Goal: Task Accomplishment & Management: Manage account settings

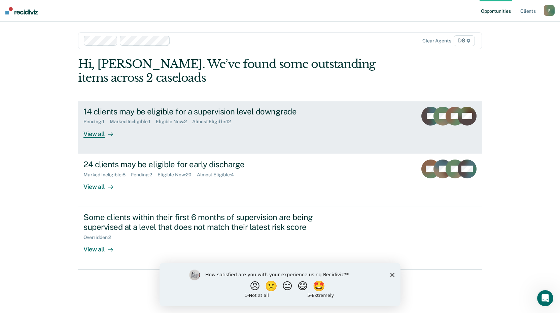
click at [91, 135] on div "View all" at bounding box center [102, 131] width 38 height 13
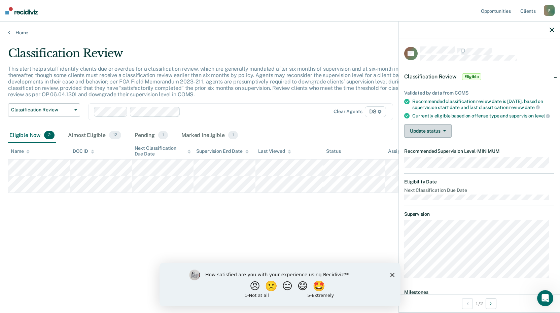
click at [443, 138] on button "Update status" at bounding box center [427, 130] width 47 height 13
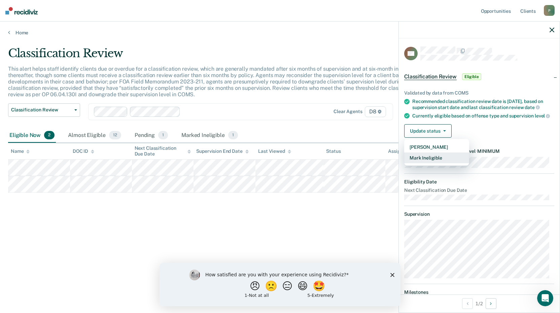
click at [425, 163] on button "Mark Ineligible" at bounding box center [436, 157] width 65 height 11
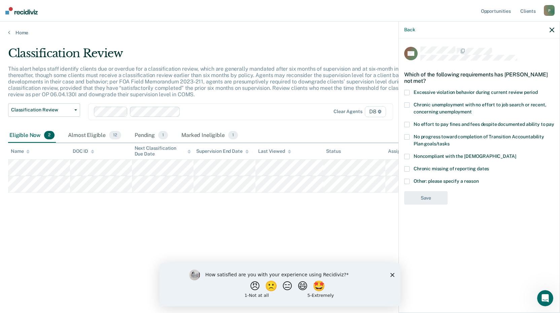
click at [409, 136] on span at bounding box center [406, 136] width 5 height 5
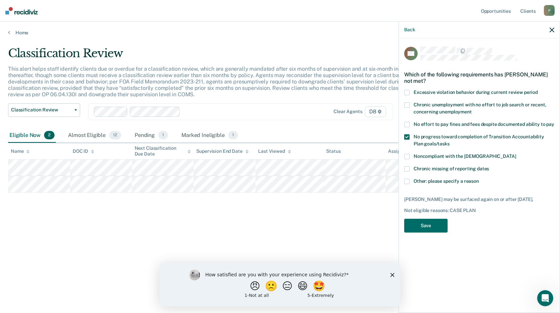
click at [407, 176] on div "Chronic missing of reporting dates" at bounding box center [479, 172] width 150 height 12
click at [411, 167] on label "Chronic missing of reporting dates" at bounding box center [479, 169] width 150 height 7
click at [407, 179] on span at bounding box center [406, 181] width 5 height 5
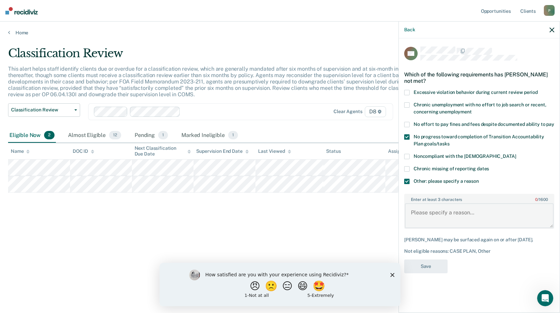
click at [421, 207] on textarea "Enter at least 3 characters 0 / 1600" at bounding box center [479, 215] width 149 height 25
type textarea "He is also on tether"
click at [421, 261] on button "Save" at bounding box center [425, 266] width 43 height 14
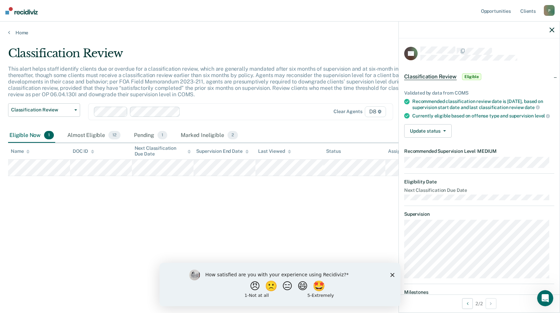
click at [443, 127] on div "Validated by data from COMS Recommended classification review date is [DATE], b…" at bounding box center [479, 111] width 161 height 64
click at [444, 132] on button "Update status" at bounding box center [427, 130] width 47 height 13
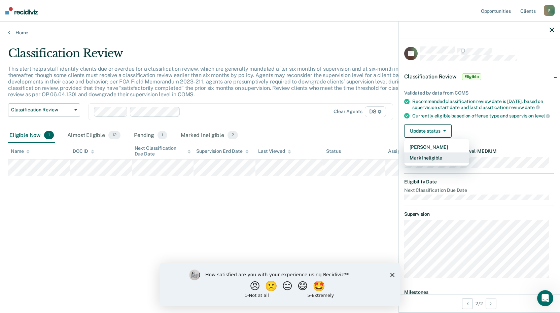
click at [412, 161] on button "Mark Ineligible" at bounding box center [436, 157] width 65 height 11
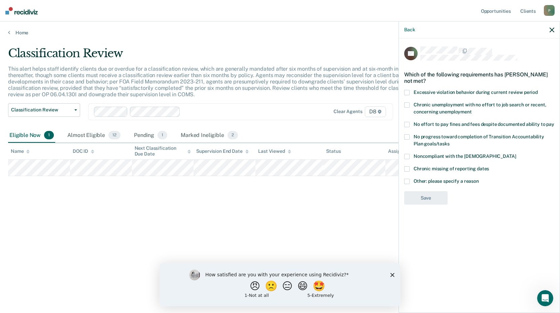
click at [407, 134] on span at bounding box center [406, 136] width 5 height 5
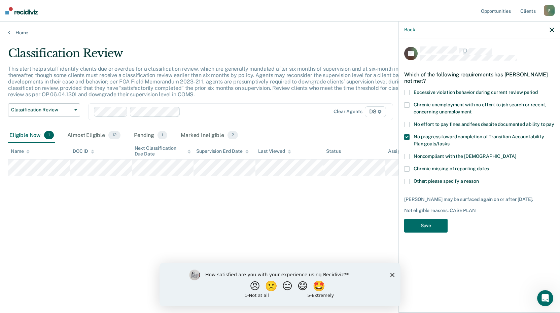
click at [406, 157] on span at bounding box center [406, 156] width 5 height 5
click at [409, 92] on span at bounding box center [406, 92] width 5 height 5
click at [420, 224] on button "Save" at bounding box center [425, 226] width 43 height 14
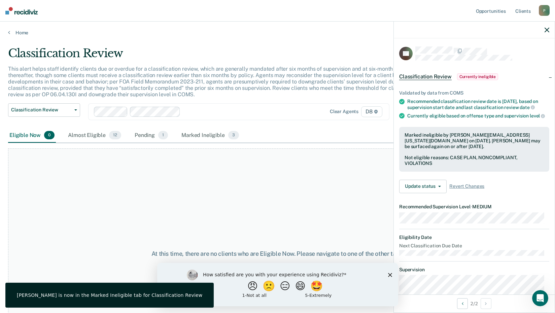
click at [551, 31] on div at bounding box center [474, 30] width 161 height 17
click at [543, 31] on div at bounding box center [474, 30] width 161 height 17
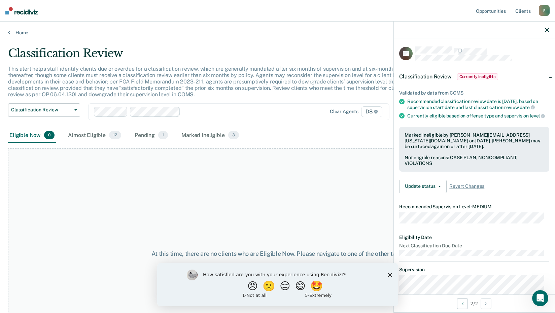
click at [546, 32] on icon "button" at bounding box center [546, 30] width 5 height 5
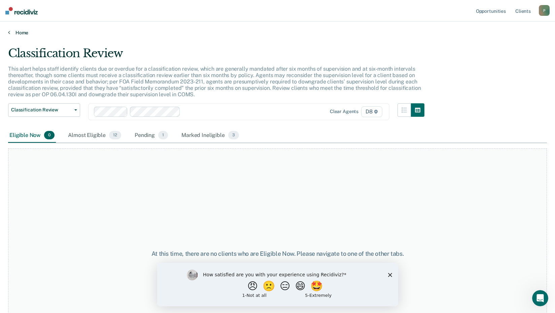
click at [20, 32] on link "Home" at bounding box center [277, 33] width 539 height 6
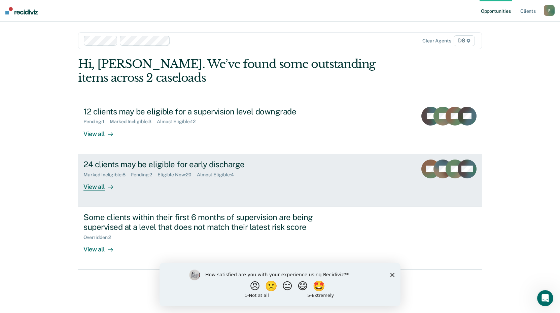
click at [94, 186] on div "View all" at bounding box center [102, 183] width 38 height 13
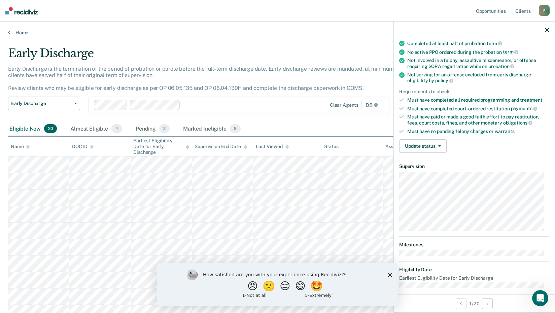
scroll to position [64, 0]
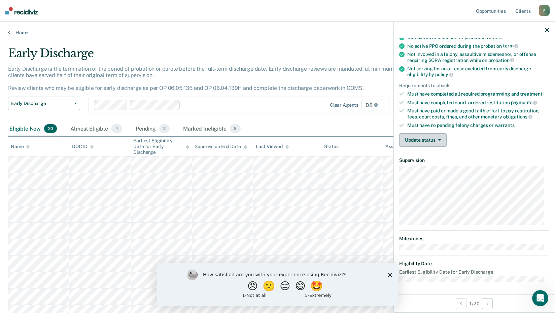
click at [440, 137] on button "Update status" at bounding box center [422, 139] width 47 height 13
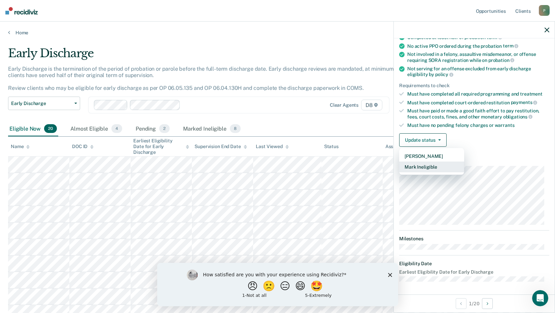
click at [424, 164] on button "Mark Ineligible" at bounding box center [431, 167] width 65 height 11
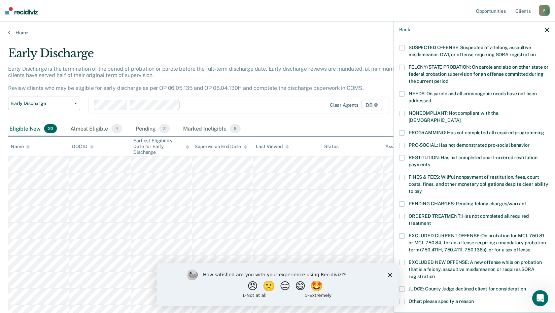
click at [402, 130] on span at bounding box center [401, 132] width 5 height 5
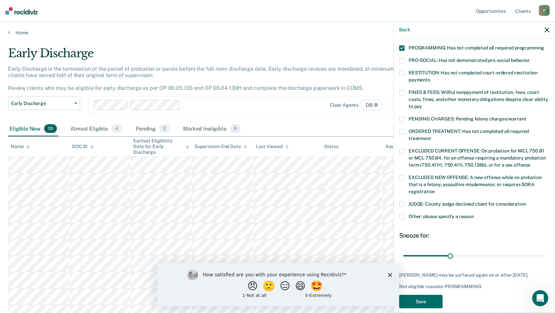
scroll to position [150, 0]
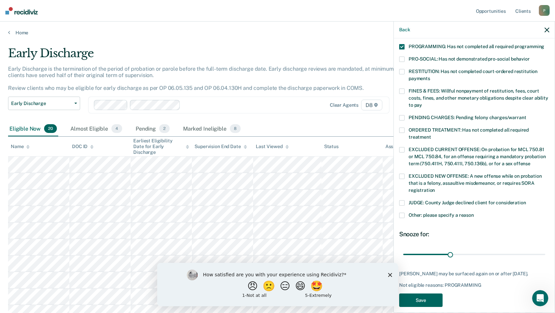
click at [426, 293] on button "Save" at bounding box center [420, 300] width 43 height 14
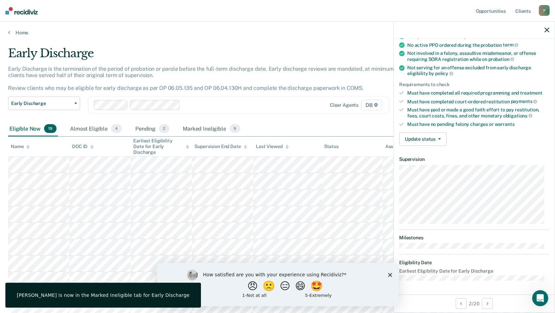
scroll to position [64, 0]
click at [429, 140] on button "Update status" at bounding box center [422, 139] width 47 height 13
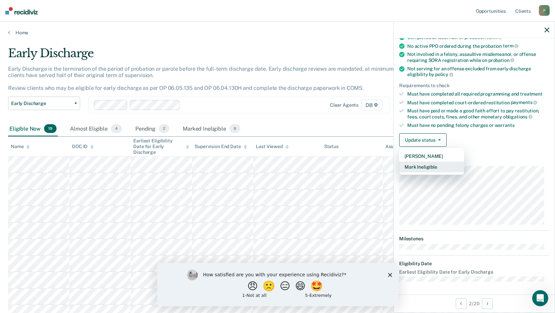
click at [437, 164] on button "Mark Ineligible" at bounding box center [431, 167] width 65 height 11
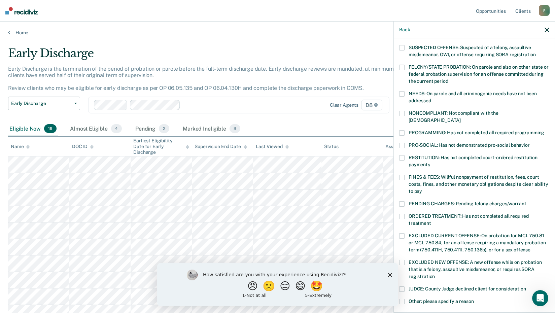
click at [404, 130] on span at bounding box center [401, 132] width 5 height 5
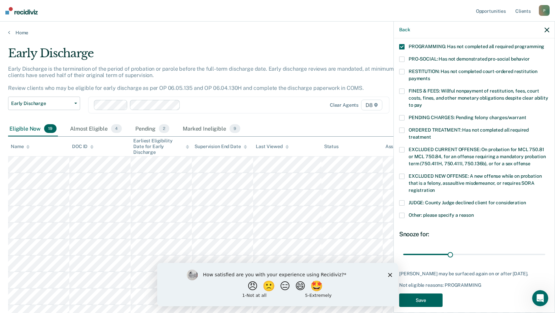
click at [424, 293] on button "Save" at bounding box center [420, 300] width 43 height 14
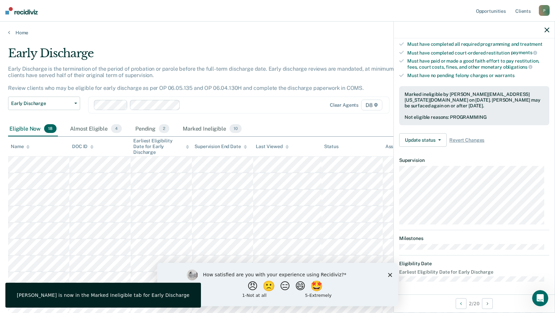
scroll to position [64, 0]
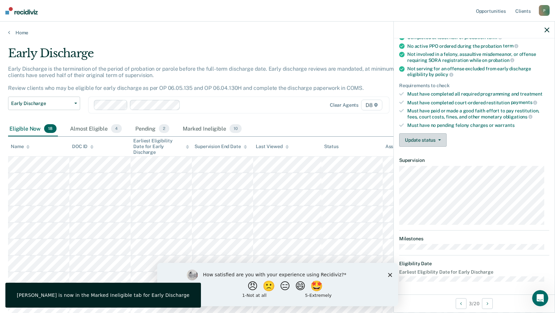
click at [443, 142] on button "Update status" at bounding box center [422, 139] width 47 height 13
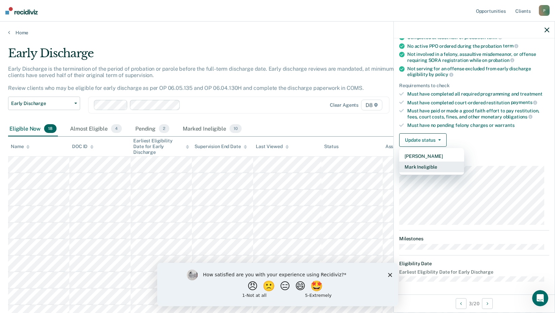
click at [422, 166] on button "Mark Ineligible" at bounding box center [431, 167] width 65 height 11
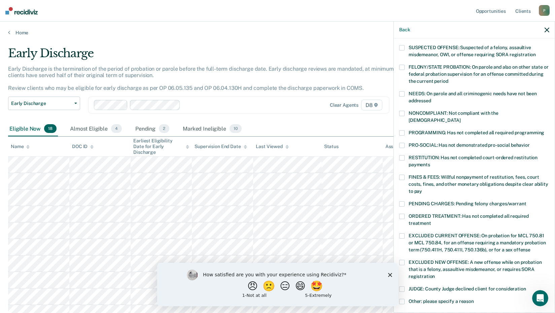
click at [404, 130] on label "PROGRAMMING: Has not completed all required programming" at bounding box center [474, 133] width 150 height 7
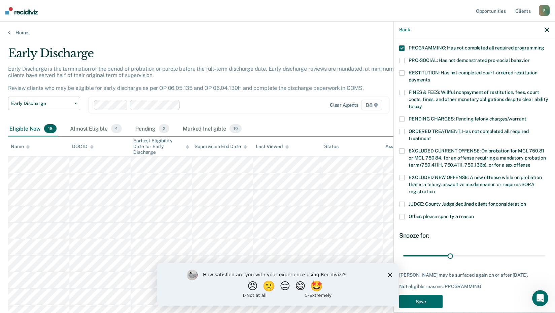
scroll to position [150, 0]
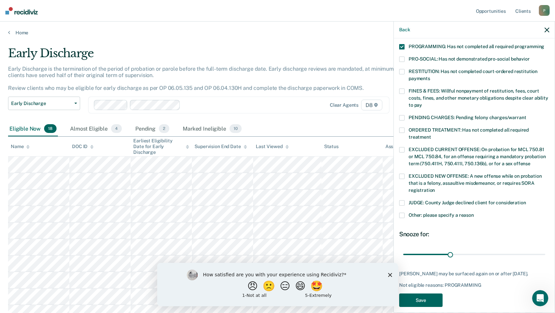
click at [423, 293] on button "Save" at bounding box center [420, 300] width 43 height 14
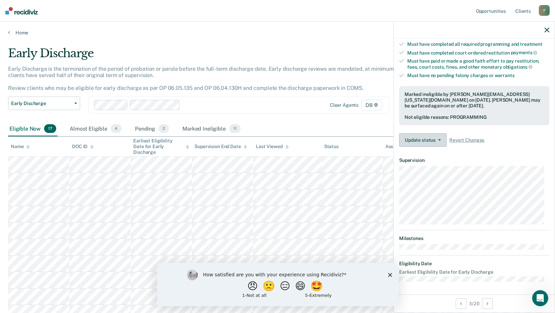
click at [422, 138] on button "Update status" at bounding box center [422, 139] width 47 height 13
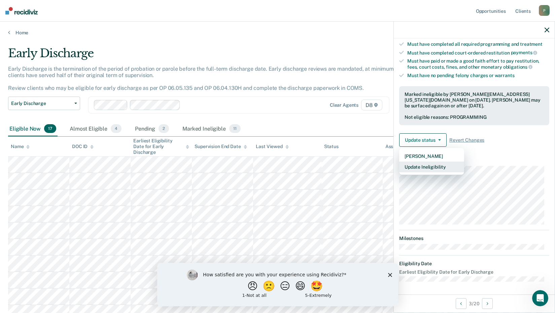
click at [431, 168] on button "Update Ineligibility" at bounding box center [431, 167] width 65 height 11
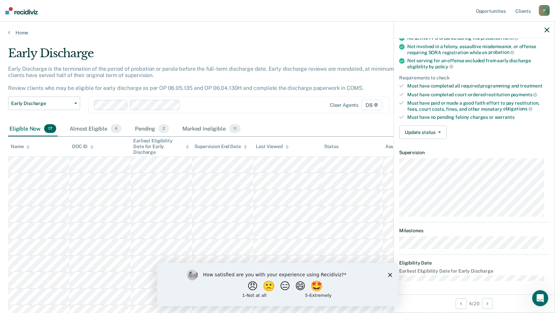
scroll to position [71, 0]
click at [441, 130] on button "Update status" at bounding box center [422, 132] width 47 height 13
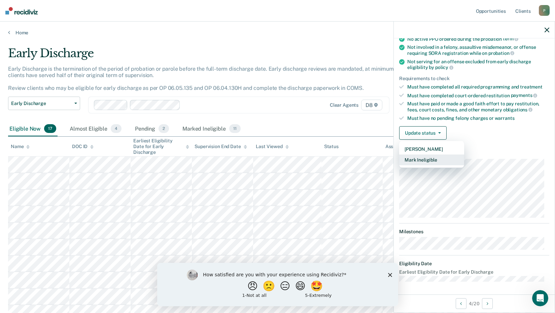
click at [418, 160] on button "Mark Ineligible" at bounding box center [431, 159] width 65 height 11
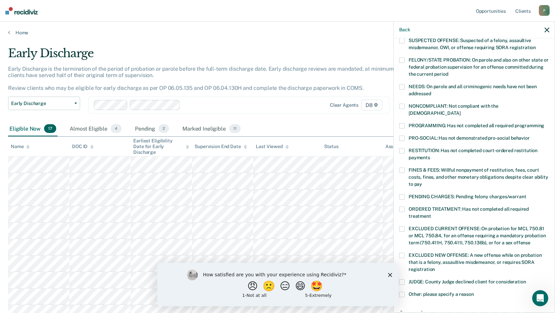
click at [404, 123] on span at bounding box center [401, 125] width 5 height 5
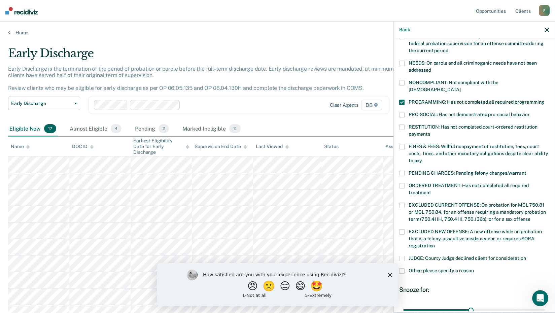
scroll to position [150, 0]
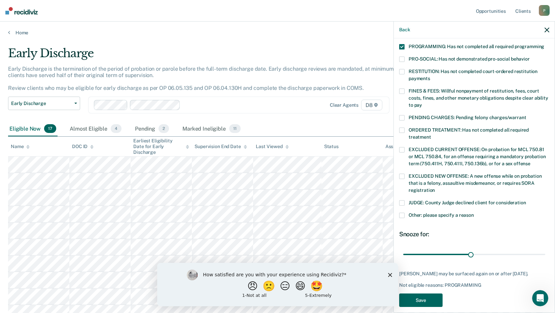
click at [427, 293] on button "Save" at bounding box center [420, 300] width 43 height 14
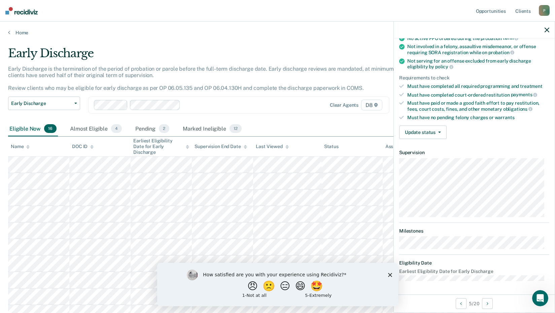
scroll to position [71, 0]
click at [438, 133] on icon "button" at bounding box center [439, 132] width 3 height 1
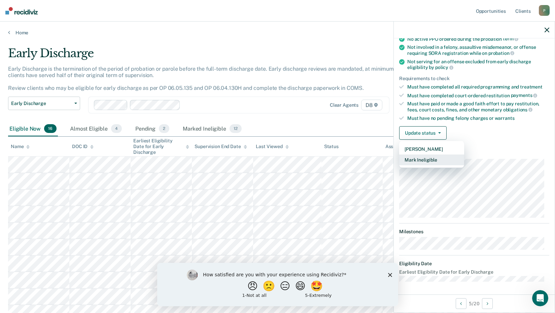
click at [412, 158] on button "Mark Ineligible" at bounding box center [431, 159] width 65 height 11
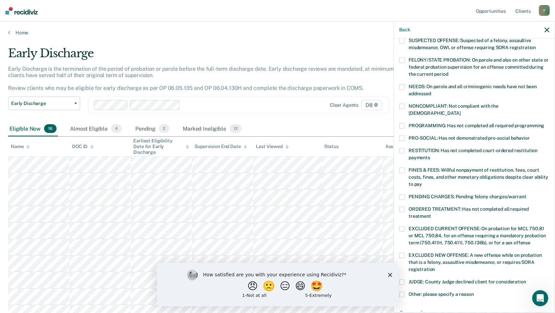
click at [403, 123] on span at bounding box center [401, 125] width 5 height 5
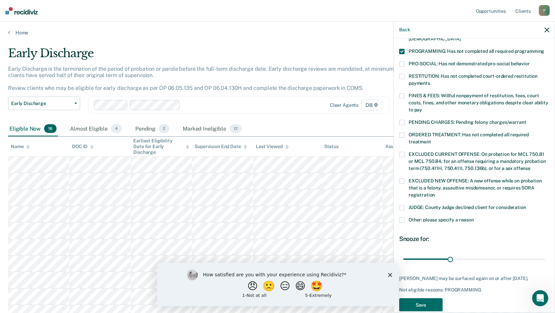
scroll to position [150, 0]
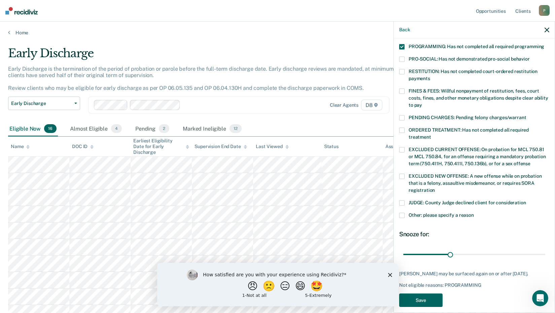
click at [436, 293] on button "Save" at bounding box center [420, 300] width 43 height 14
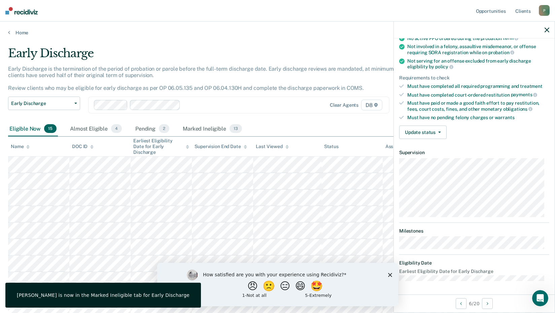
scroll to position [71, 0]
click at [440, 134] on button "Update status" at bounding box center [422, 132] width 47 height 13
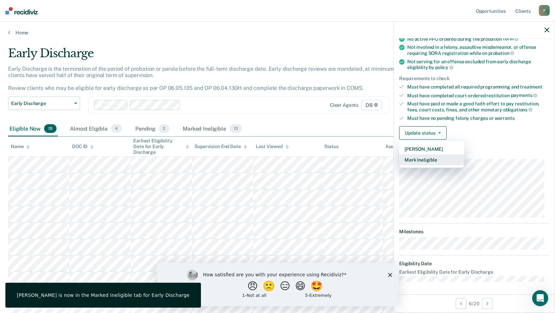
click at [421, 156] on button "Mark Ineligible" at bounding box center [431, 159] width 65 height 11
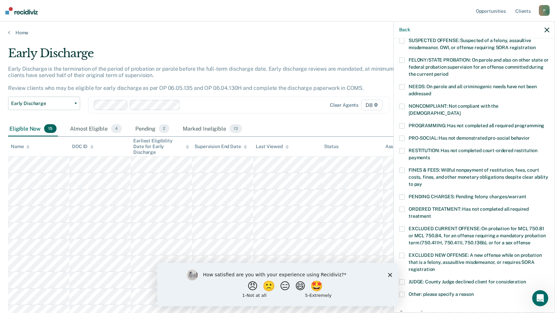
click at [402, 123] on span at bounding box center [401, 125] width 5 height 5
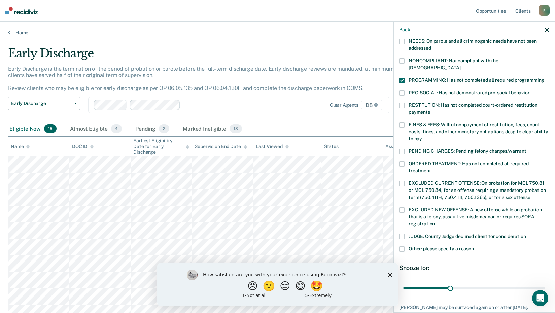
scroll to position [150, 0]
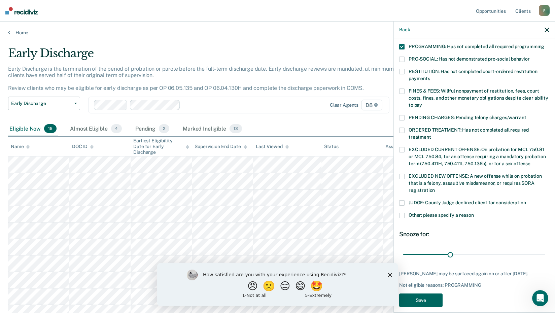
click at [420, 297] on button "Save" at bounding box center [420, 300] width 43 height 14
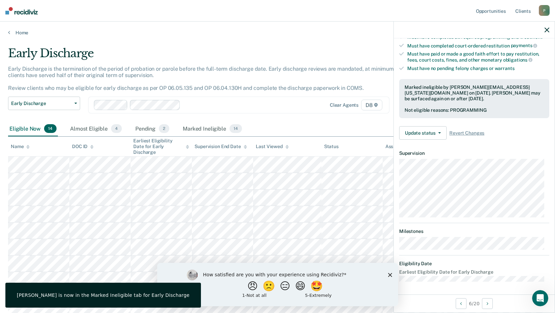
scroll to position [64, 0]
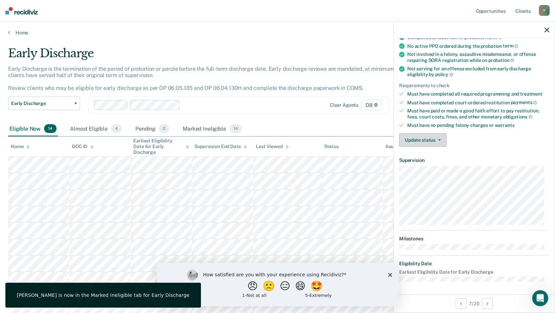
drag, startPoint x: 440, startPoint y: 140, endPoint x: 436, endPoint y: 144, distance: 5.7
click at [440, 140] on button "Update status" at bounding box center [422, 139] width 47 height 13
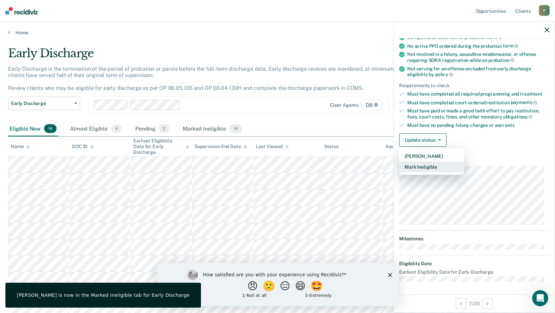
click at [421, 168] on button "Mark Ineligible" at bounding box center [431, 167] width 65 height 11
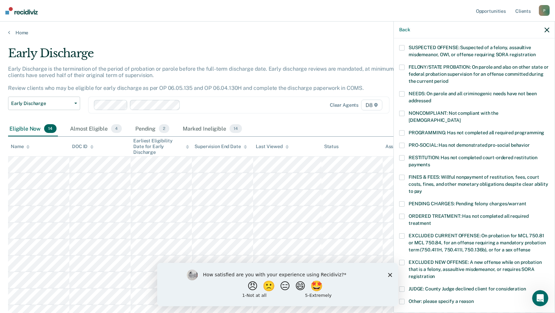
click at [402, 121] on div "NONCOMPLIANT: Not compliant with the [DEMOGRAPHIC_DATA]" at bounding box center [474, 121] width 150 height 20
click at [397, 124] on div "JP Which of the following requirements has [PERSON_NAME] not met? [MEDICAL_DATA…" at bounding box center [474, 174] width 161 height 273
click at [401, 130] on label "PROGRAMMING: Has not completed all required programming" at bounding box center [474, 133] width 150 height 7
click at [402, 109] on div "JP Which of the following requirements has [PERSON_NAME] not met? [MEDICAL_DATA…" at bounding box center [474, 189] width 150 height 415
click at [402, 112] on span at bounding box center [401, 113] width 5 height 5
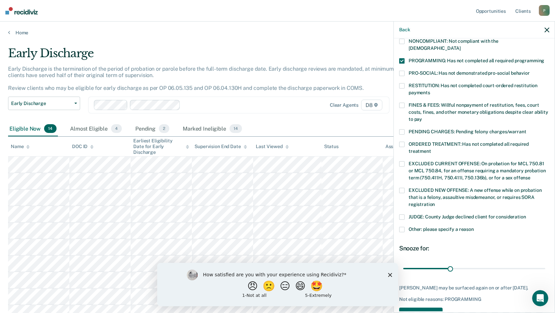
scroll to position [150, 0]
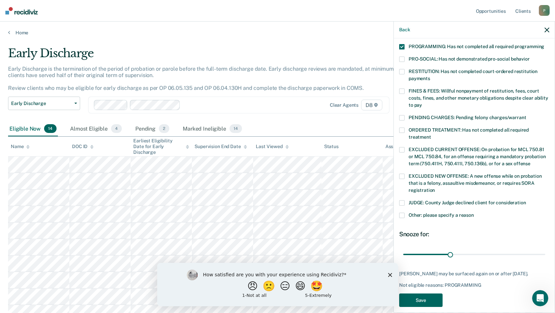
click at [423, 293] on button "Save" at bounding box center [420, 300] width 43 height 14
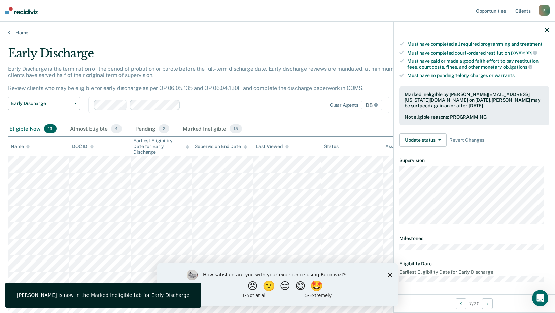
scroll to position [64, 0]
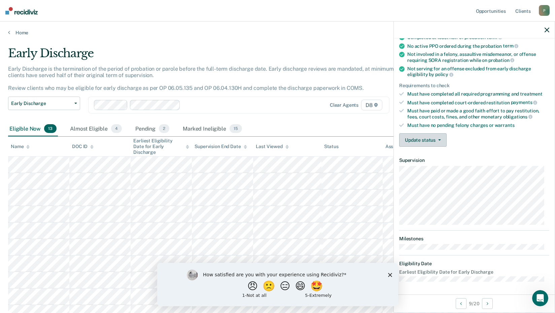
click at [442, 137] on button "Update status" at bounding box center [422, 139] width 47 height 13
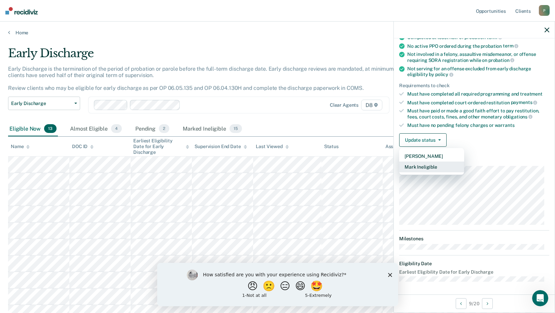
click at [414, 170] on button "Mark Ineligible" at bounding box center [431, 167] width 65 height 11
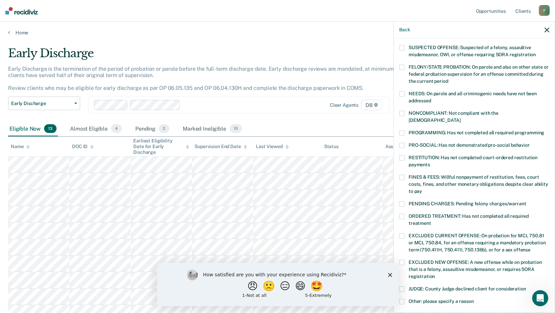
click at [402, 130] on span at bounding box center [401, 132] width 5 height 5
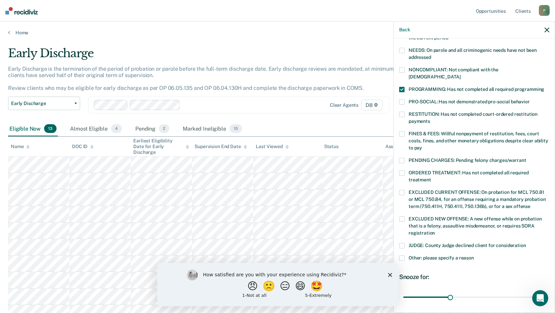
scroll to position [150, 0]
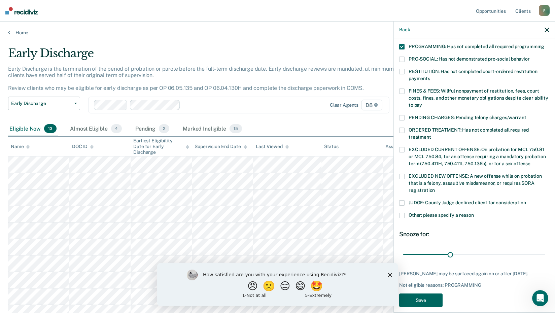
click at [419, 293] on button "Save" at bounding box center [420, 300] width 43 height 14
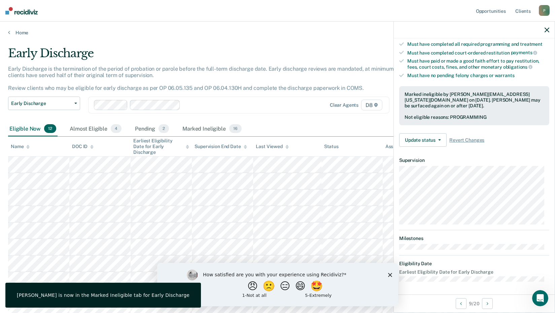
scroll to position [71, 0]
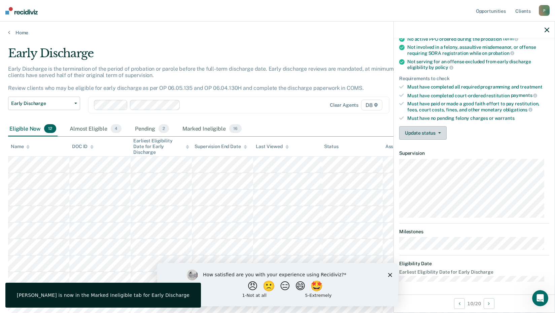
click at [442, 133] on button "Update status" at bounding box center [422, 132] width 47 height 13
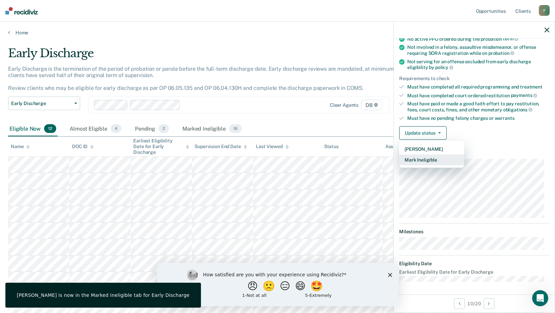
click at [425, 159] on button "Mark Ineligible" at bounding box center [431, 159] width 65 height 11
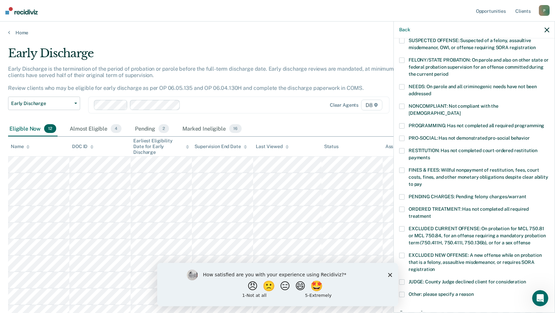
click at [405, 123] on label "PROGRAMMING: Has not completed all required programming" at bounding box center [474, 126] width 150 height 7
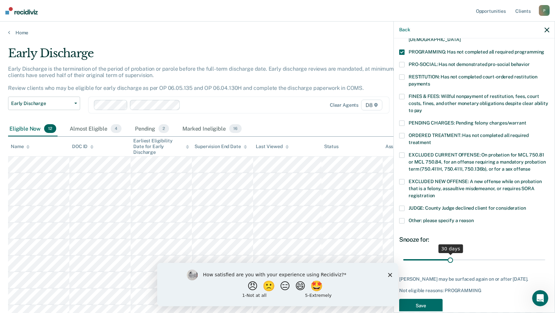
scroll to position [150, 0]
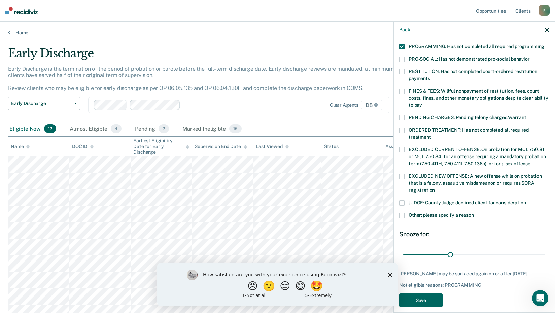
click at [420, 297] on button "Save" at bounding box center [420, 300] width 43 height 14
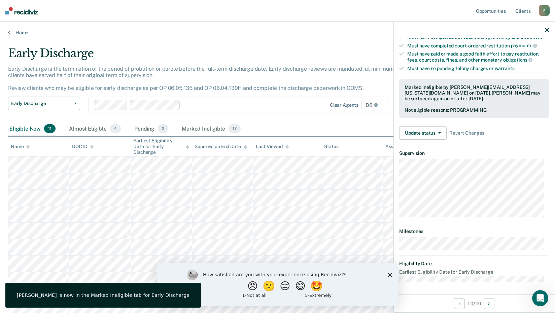
scroll to position [71, 0]
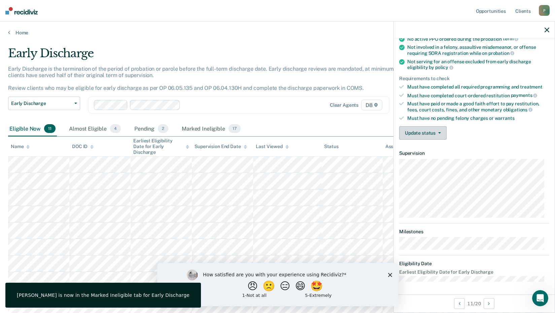
click at [443, 128] on button "Update status" at bounding box center [422, 132] width 47 height 13
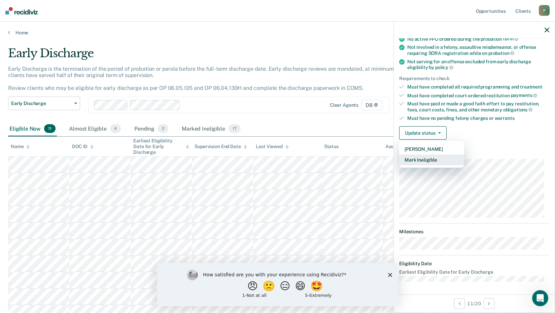
click at [407, 159] on button "Mark Ineligible" at bounding box center [431, 159] width 65 height 11
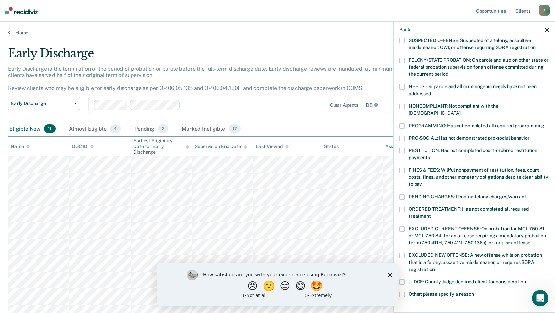
click at [403, 123] on span at bounding box center [401, 125] width 5 height 5
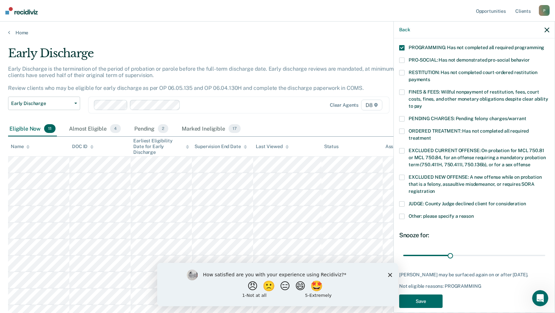
scroll to position [150, 0]
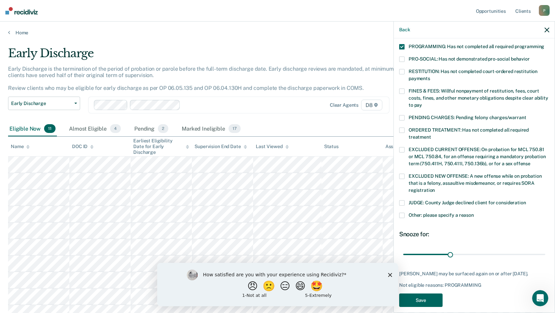
click at [410, 294] on button "Save" at bounding box center [420, 300] width 43 height 14
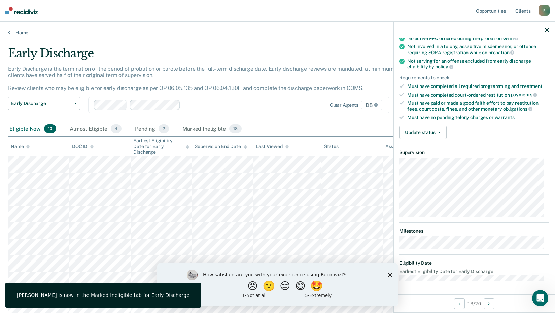
scroll to position [64, 0]
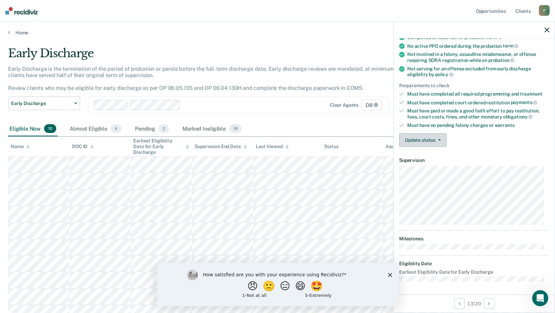
click at [438, 142] on button "Update status" at bounding box center [422, 139] width 47 height 13
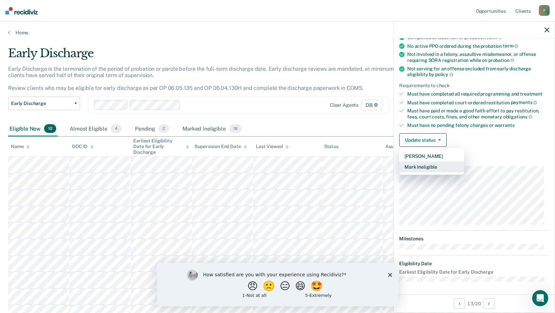
click at [417, 169] on button "Mark Ineligible" at bounding box center [431, 167] width 65 height 11
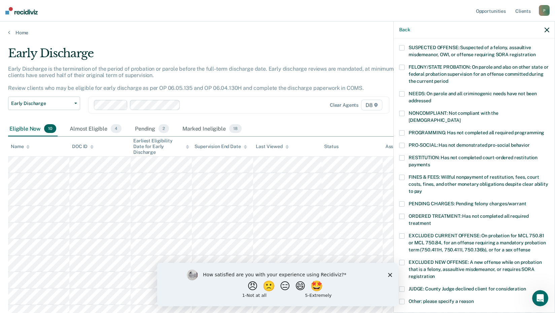
click at [400, 155] on label "RESTITUTION: Has not completed court-ordered restitution payments" at bounding box center [474, 162] width 150 height 14
click at [403, 130] on span at bounding box center [401, 132] width 5 height 5
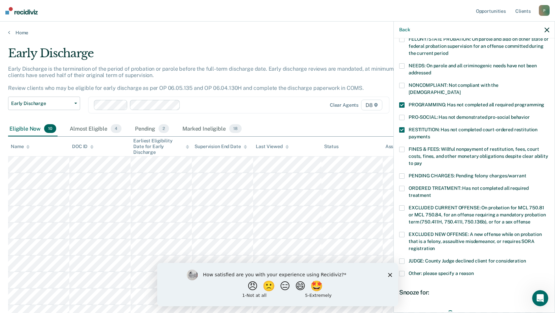
scroll to position [150, 0]
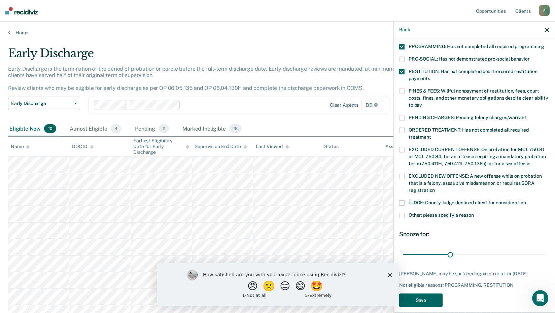
click at [422, 293] on button "Save" at bounding box center [420, 300] width 43 height 14
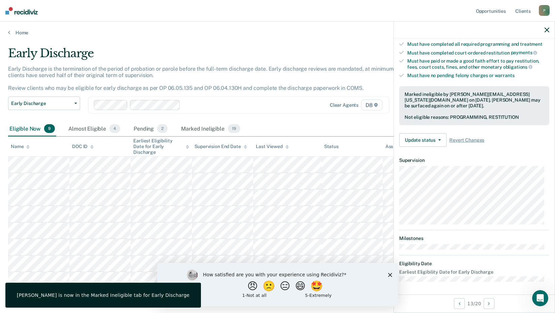
scroll to position [64, 0]
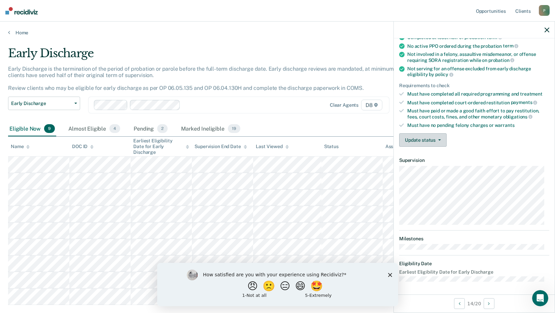
click at [440, 140] on button "Update status" at bounding box center [422, 139] width 47 height 13
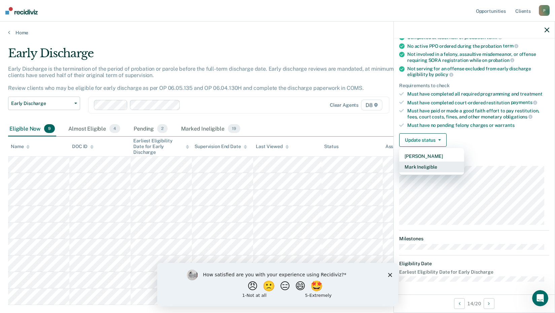
click at [421, 166] on button "Mark Ineligible" at bounding box center [431, 167] width 65 height 11
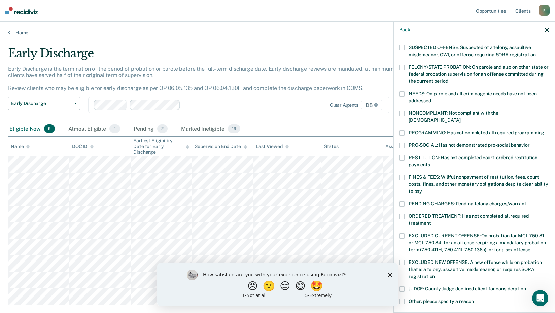
click at [400, 122] on div "AH Which of the following requirements has [PERSON_NAME] not met? [MEDICAL_DATA…" at bounding box center [474, 189] width 150 height 415
click at [401, 130] on span at bounding box center [401, 132] width 5 height 5
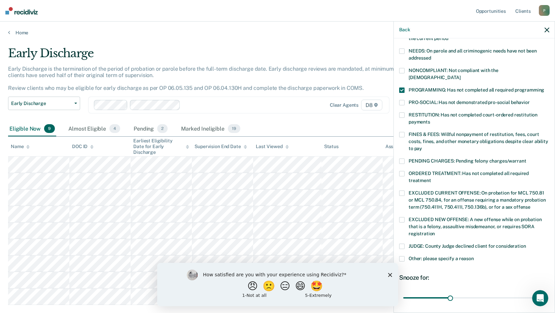
scroll to position [156, 0]
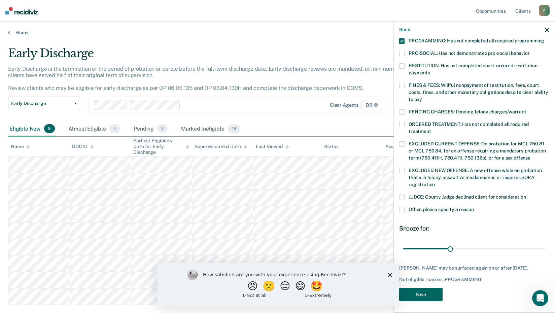
click at [418, 288] on button "Save" at bounding box center [420, 295] width 43 height 14
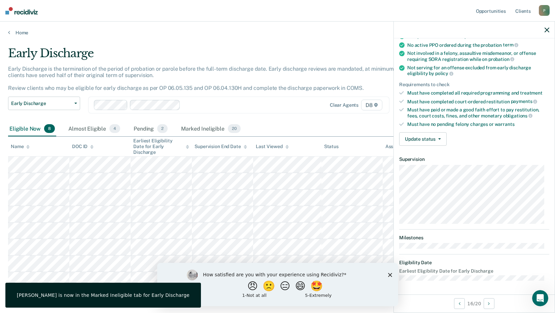
scroll to position [64, 0]
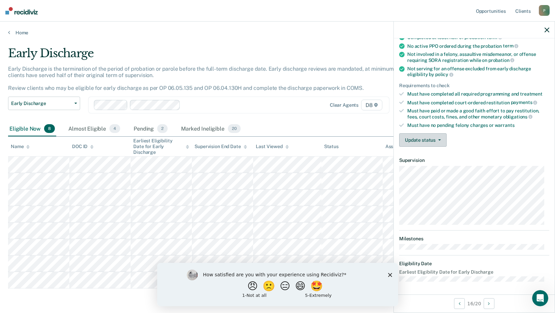
click at [439, 137] on button "Update status" at bounding box center [422, 139] width 47 height 13
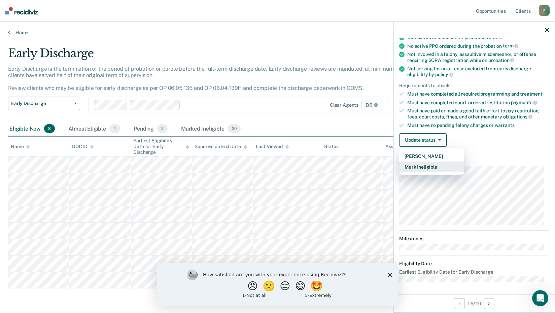
click at [422, 168] on button "Mark Ineligible" at bounding box center [431, 167] width 65 height 11
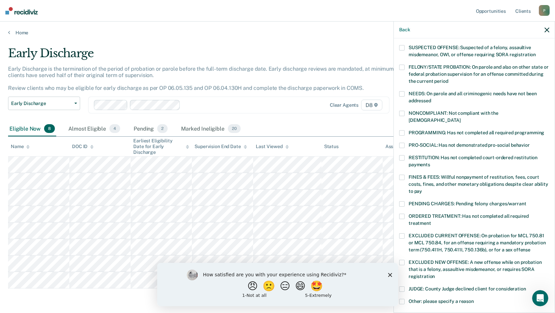
click at [402, 130] on span at bounding box center [401, 132] width 5 height 5
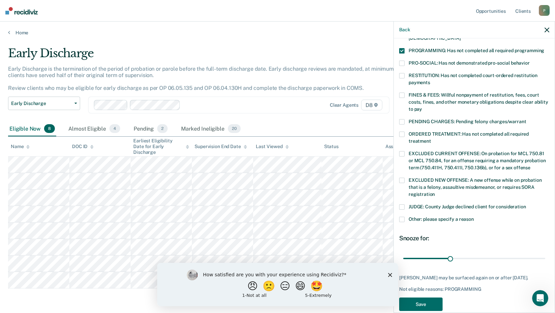
scroll to position [150, 0]
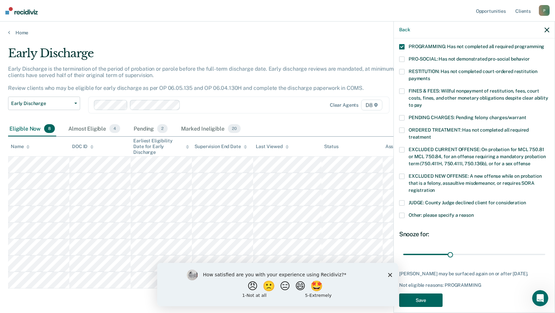
click at [422, 293] on button "Save" at bounding box center [420, 300] width 43 height 14
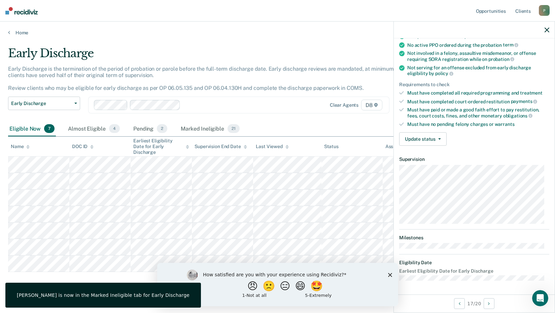
scroll to position [64, 0]
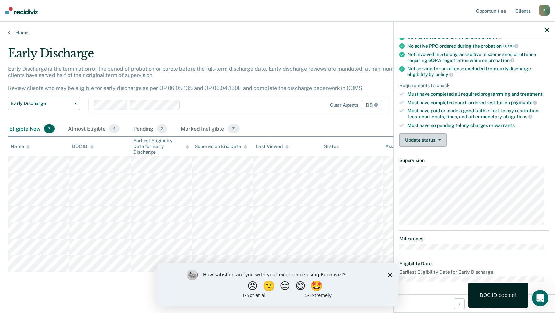
click at [440, 141] on button "Update status" at bounding box center [422, 139] width 47 height 13
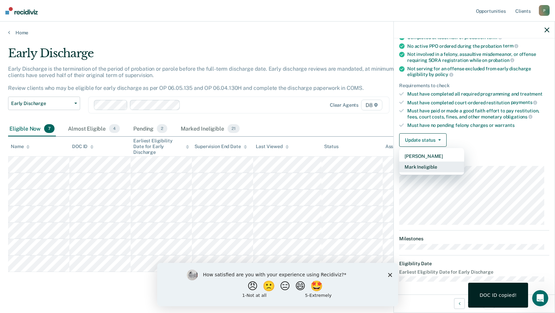
click at [413, 166] on button "Mark Ineligible" at bounding box center [431, 167] width 65 height 11
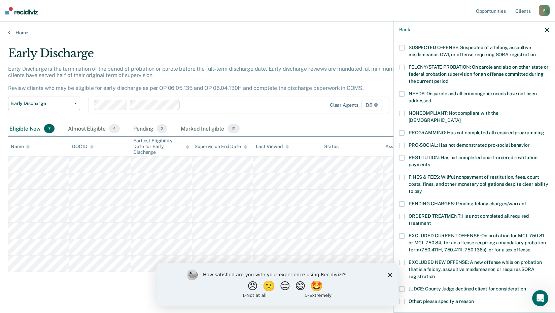
click at [398, 126] on div "QM Which of the following requirements has Quesmere Mccregg not met? [MEDICAL_D…" at bounding box center [474, 174] width 161 height 273
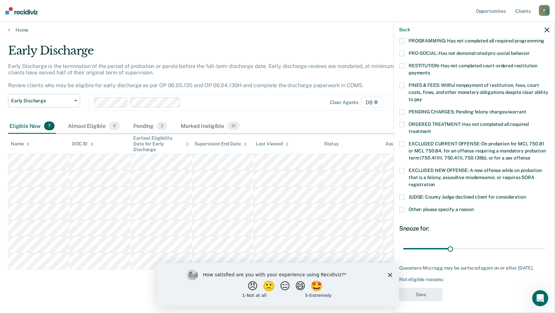
scroll to position [4, 0]
click at [402, 51] on span at bounding box center [401, 53] width 5 height 5
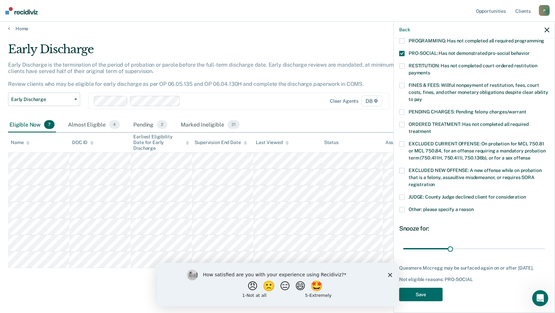
click at [405, 51] on label "PRO-SOCIAL: Has not demonstrated pro-social behavior" at bounding box center [474, 54] width 150 height 7
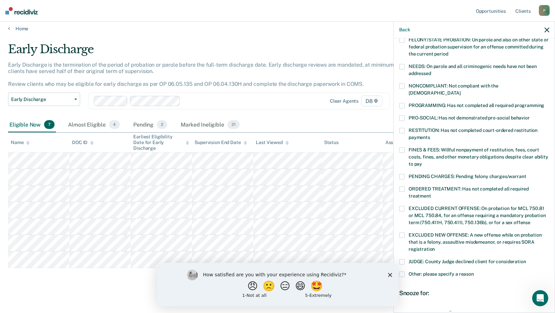
scroll to position [89, 0]
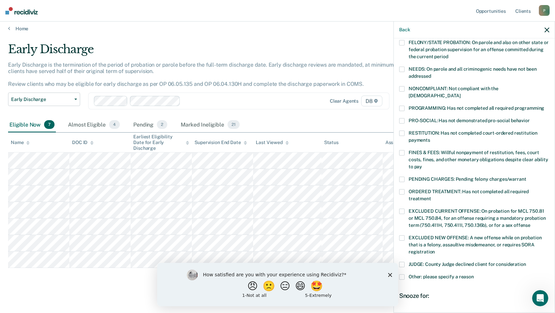
click at [399, 100] on div "QM Which of the following requirements has Quesmere Mccregg not met? [MEDICAL_D…" at bounding box center [474, 174] width 161 height 273
click at [403, 106] on span at bounding box center [401, 108] width 5 height 5
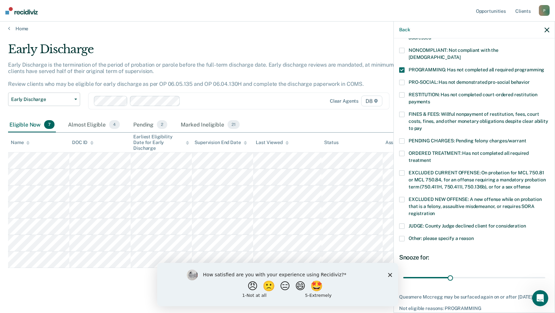
scroll to position [156, 0]
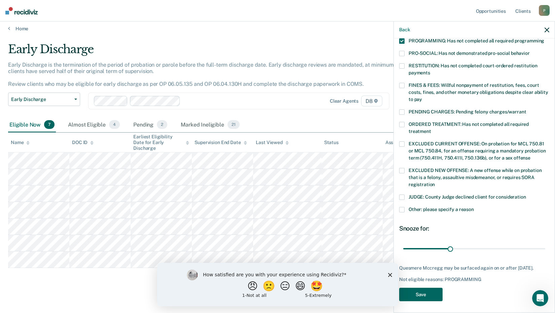
click at [417, 296] on button "Save" at bounding box center [420, 295] width 43 height 14
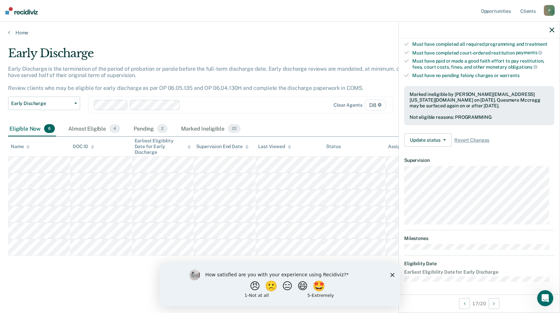
scroll to position [64, 0]
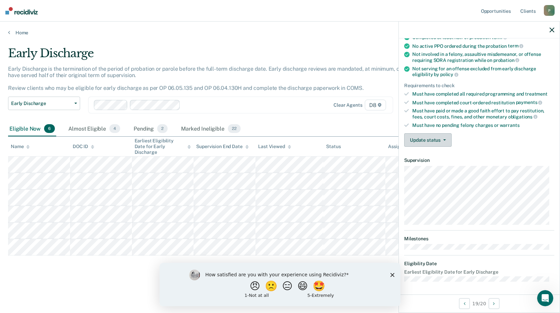
click at [443, 139] on icon "button" at bounding box center [444, 139] width 3 height 1
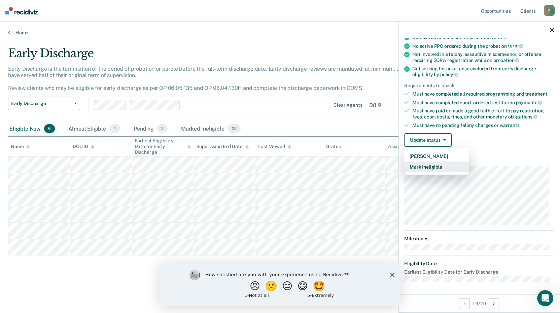
click at [426, 167] on button "Mark Ineligible" at bounding box center [436, 167] width 65 height 11
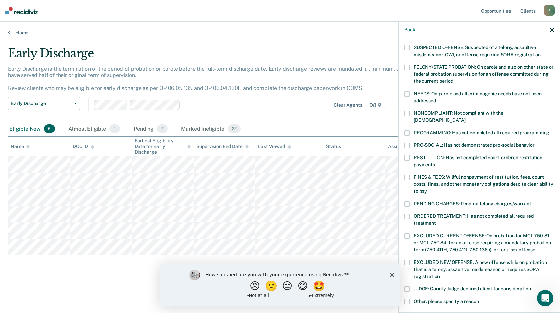
click at [407, 130] on span at bounding box center [406, 132] width 5 height 5
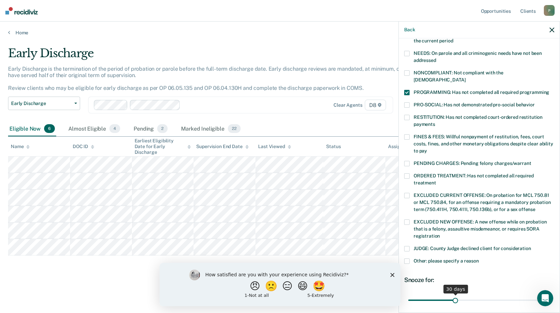
scroll to position [150, 0]
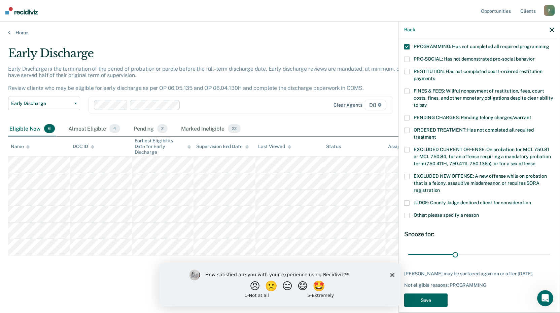
click at [423, 293] on button "Save" at bounding box center [425, 300] width 43 height 14
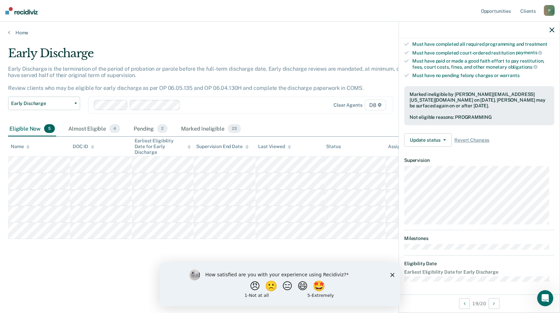
scroll to position [64, 0]
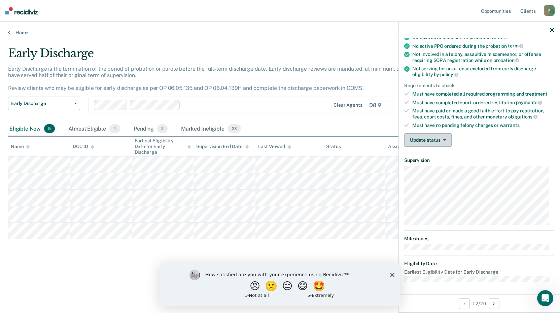
click at [451, 138] on button "Update status" at bounding box center [427, 139] width 47 height 13
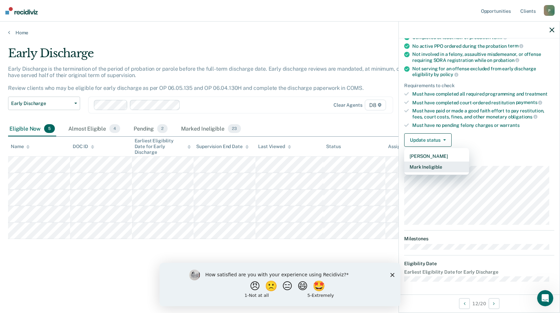
click at [433, 166] on button "Mark Ineligible" at bounding box center [436, 167] width 65 height 11
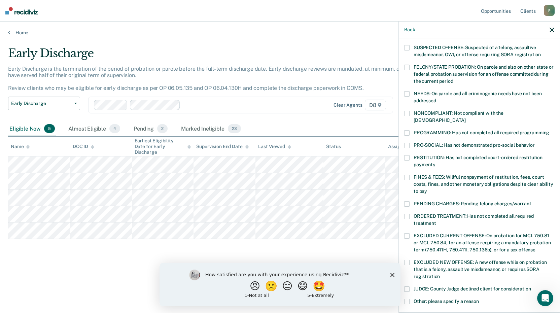
click at [405, 130] on span at bounding box center [406, 132] width 5 height 5
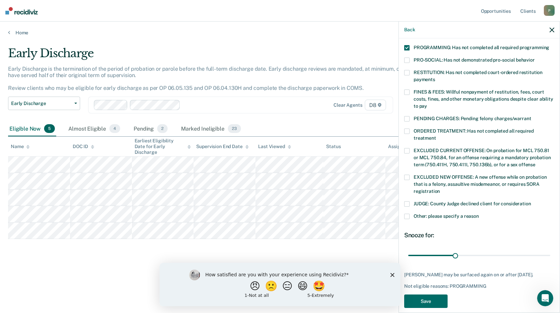
scroll to position [150, 0]
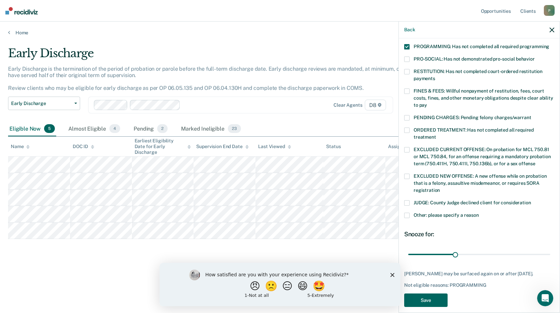
click at [443, 294] on button "Save" at bounding box center [425, 300] width 43 height 14
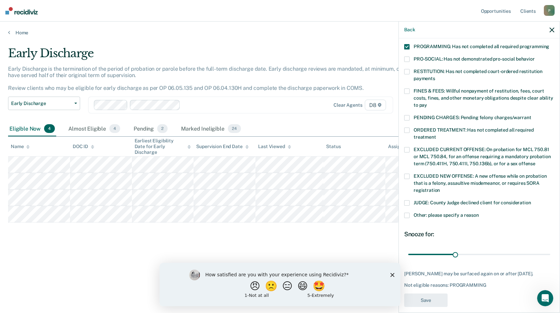
scroll to position [114, 0]
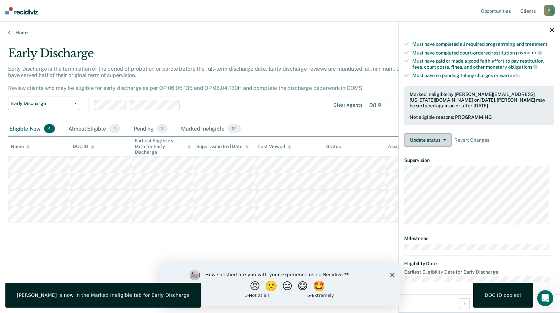
click at [447, 139] on button "Update status" at bounding box center [427, 139] width 47 height 13
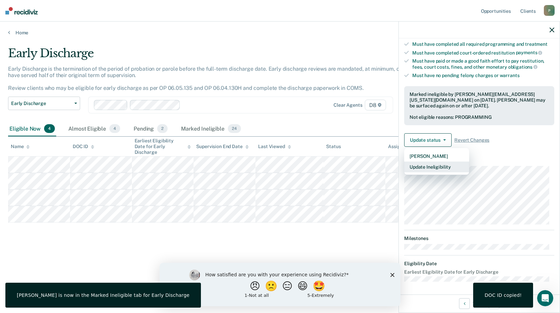
click at [436, 162] on button "Update Ineligibility" at bounding box center [436, 167] width 65 height 11
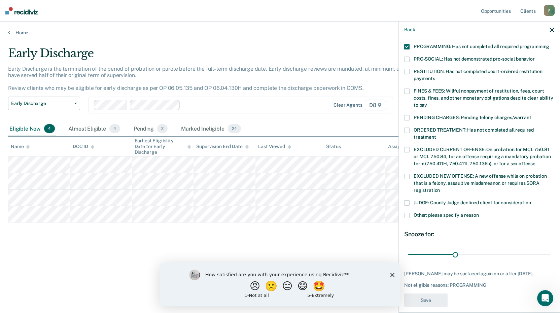
scroll to position [64, 0]
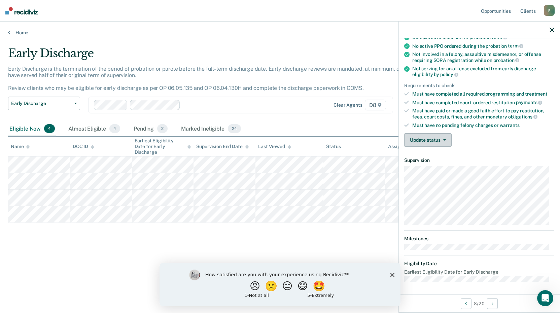
click at [445, 137] on button "Update status" at bounding box center [427, 139] width 47 height 13
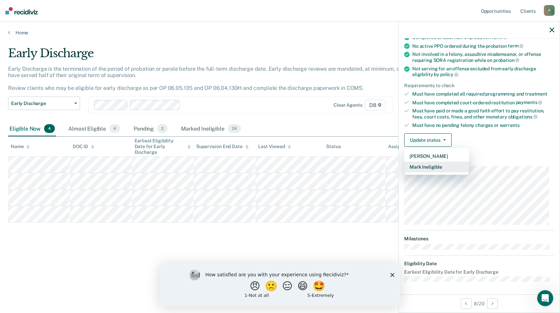
click at [434, 167] on button "Mark Ineligible" at bounding box center [436, 167] width 65 height 11
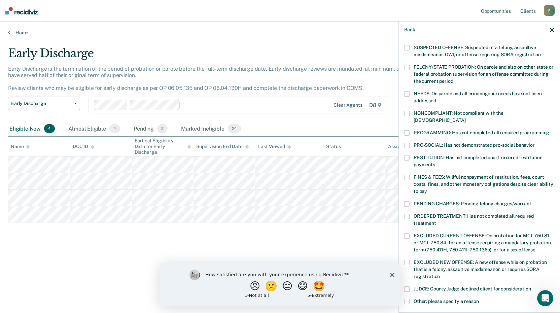
click at [408, 130] on span at bounding box center [406, 132] width 5 height 5
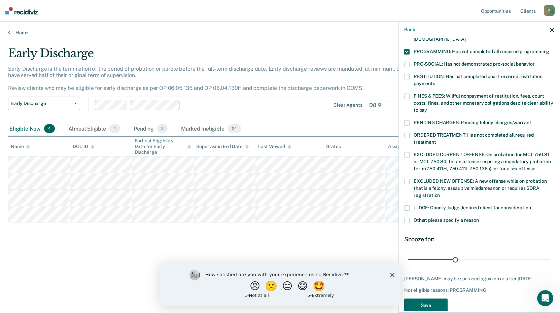
scroll to position [150, 0]
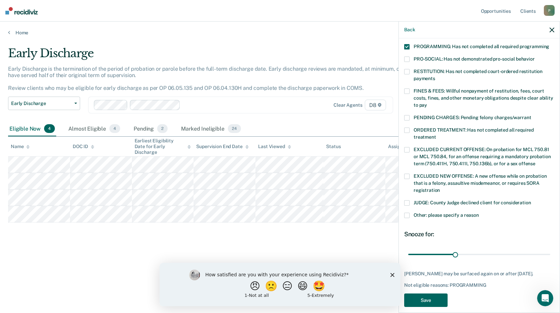
click at [436, 297] on button "Save" at bounding box center [425, 300] width 43 height 14
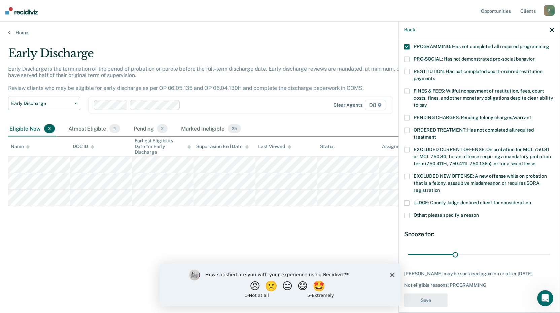
scroll to position [114, 0]
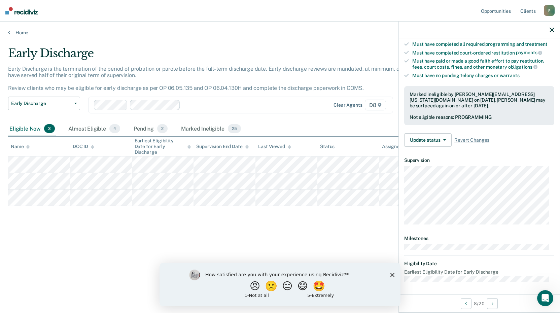
click at [559, 30] on div at bounding box center [479, 30] width 161 height 17
click at [552, 30] on icon "button" at bounding box center [551, 30] width 5 height 5
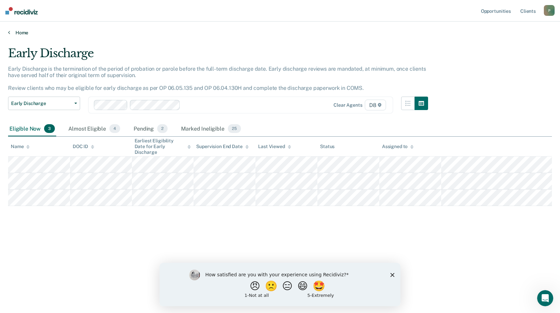
click at [24, 34] on link "Home" at bounding box center [280, 33] width 544 height 6
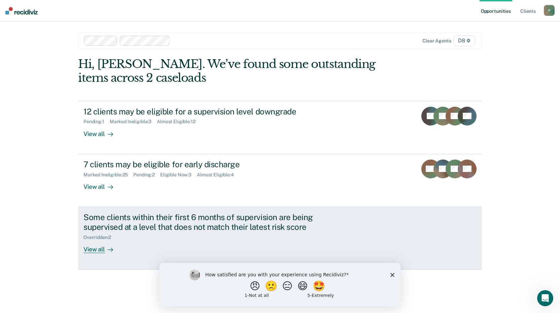
click at [101, 252] on div "View all" at bounding box center [102, 246] width 38 height 13
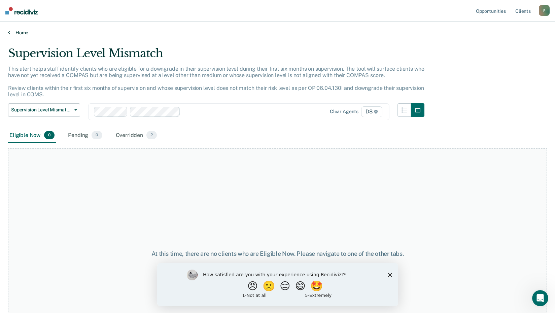
click at [21, 33] on link "Home" at bounding box center [277, 33] width 539 height 6
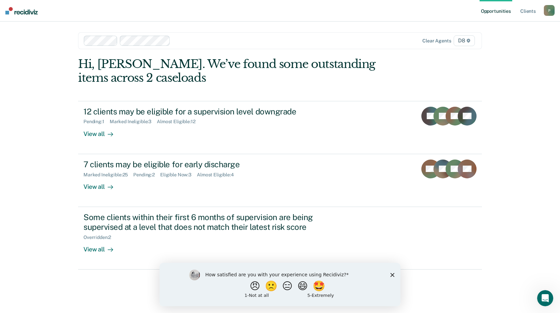
click at [554, 11] on div "P" at bounding box center [549, 10] width 11 height 11
click at [509, 41] on div "Profile How it works Log Out" at bounding box center [522, 35] width 65 height 33
click at [506, 43] on link "Log Out" at bounding box center [522, 44] width 54 height 6
